Goal: Task Accomplishment & Management: Manage account settings

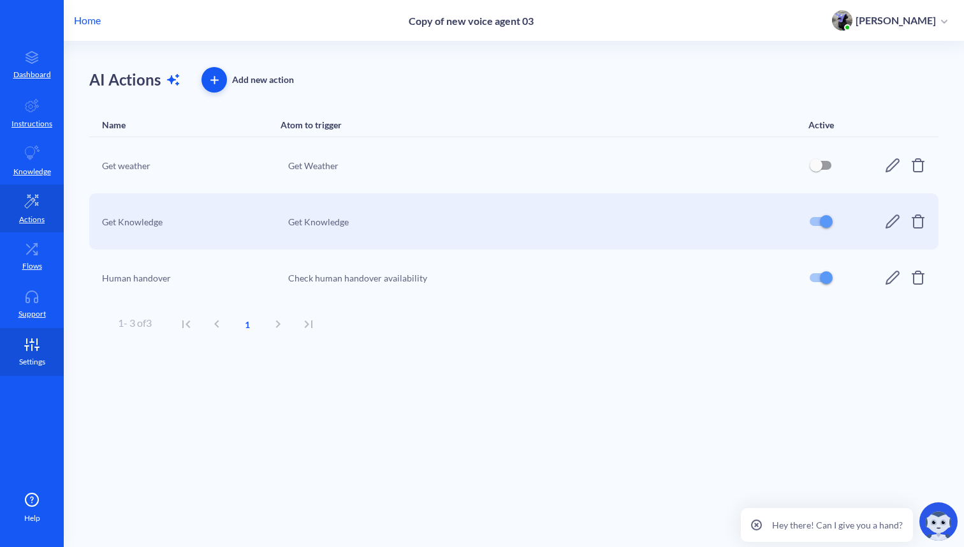
click at [27, 357] on p "Settings" at bounding box center [32, 361] width 26 height 11
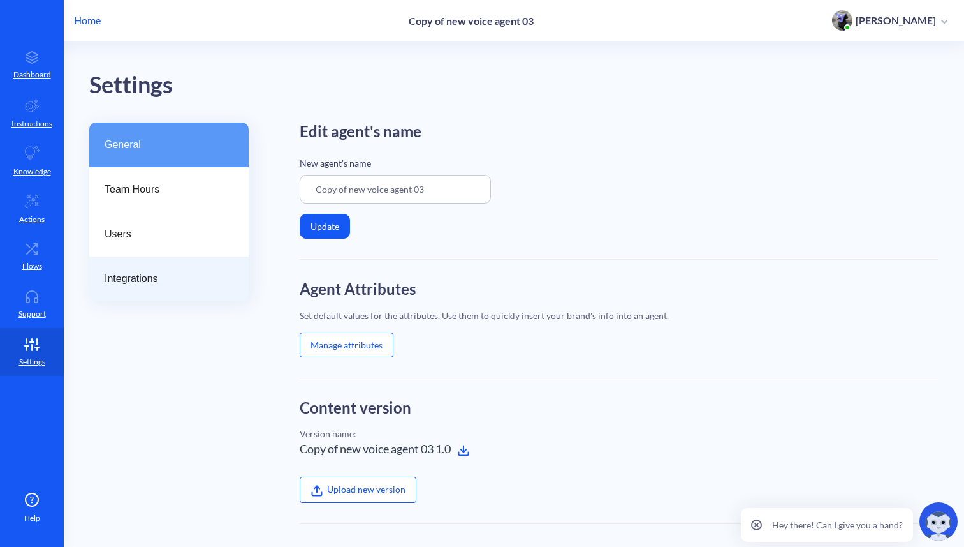
click at [131, 288] on div "Integrations" at bounding box center [168, 278] width 159 height 45
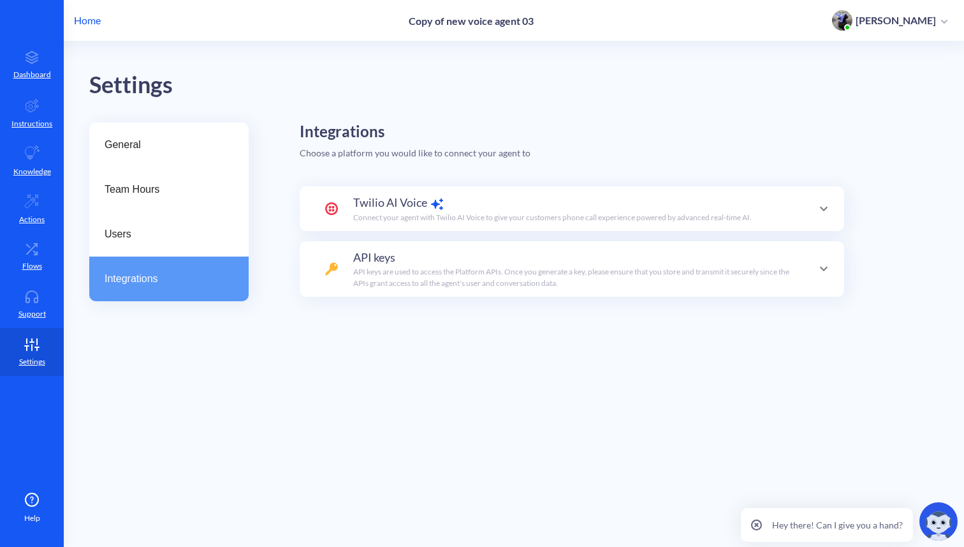
click at [408, 209] on span "Twilio AI Voice" at bounding box center [390, 202] width 74 height 17
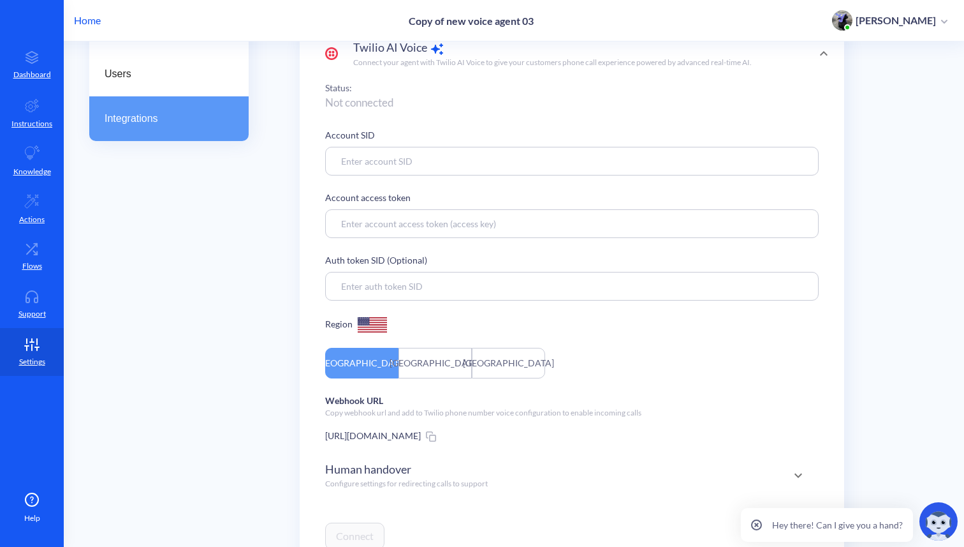
scroll to position [307, 0]
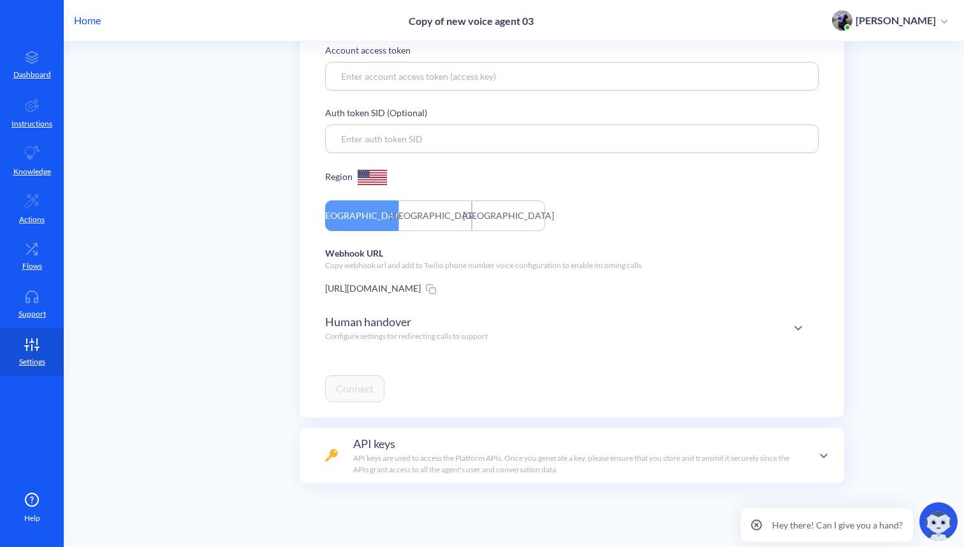
click at [385, 331] on p "Configure settings for redirecting calls to support" at bounding box center [406, 335] width 163 height 11
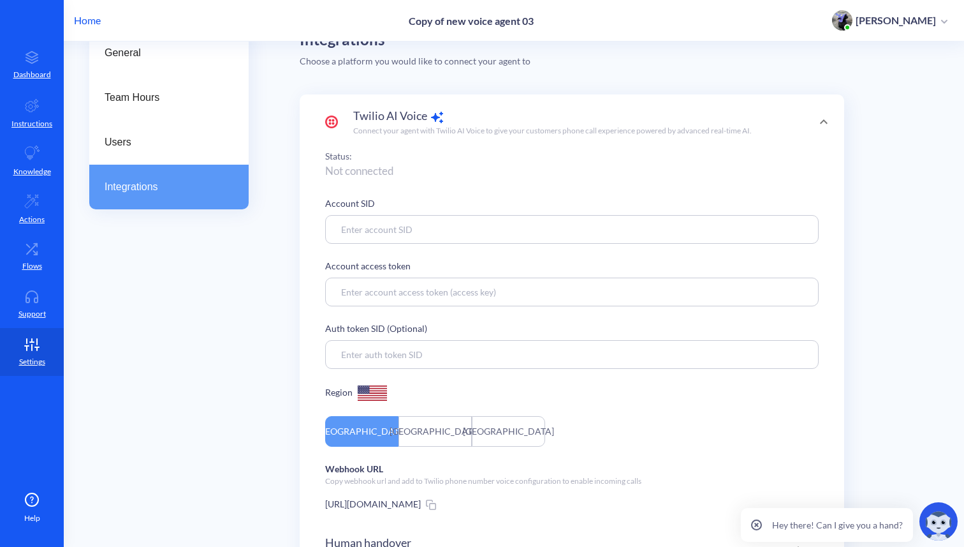
scroll to position [0, 0]
